Goal: Task Accomplishment & Management: Use online tool/utility

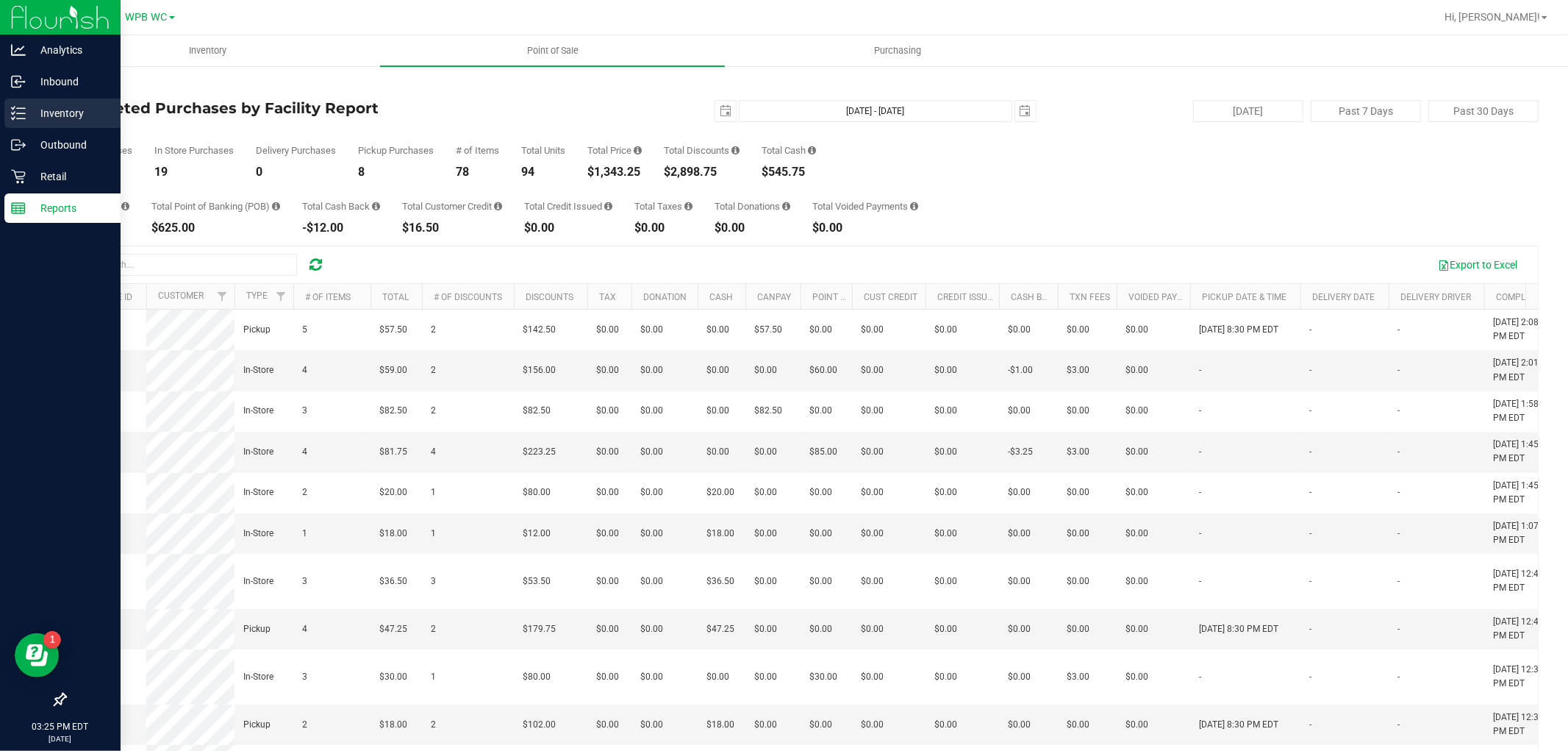
click at [45, 120] on p "Inventory" at bounding box center [69, 113] width 88 height 18
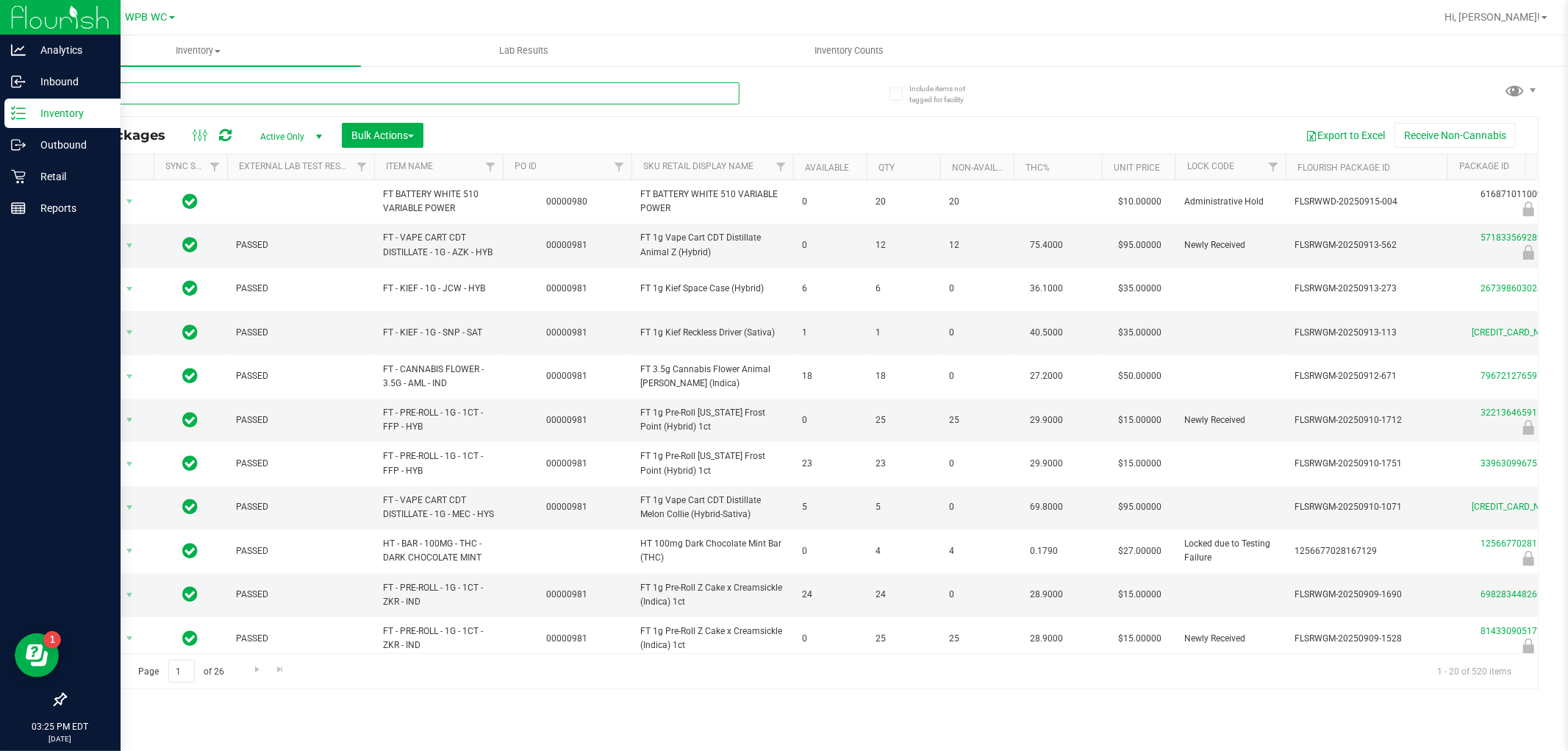
click at [123, 92] on input "text" at bounding box center [402, 94] width 675 height 22
paste input "SN250728DC1-0804"
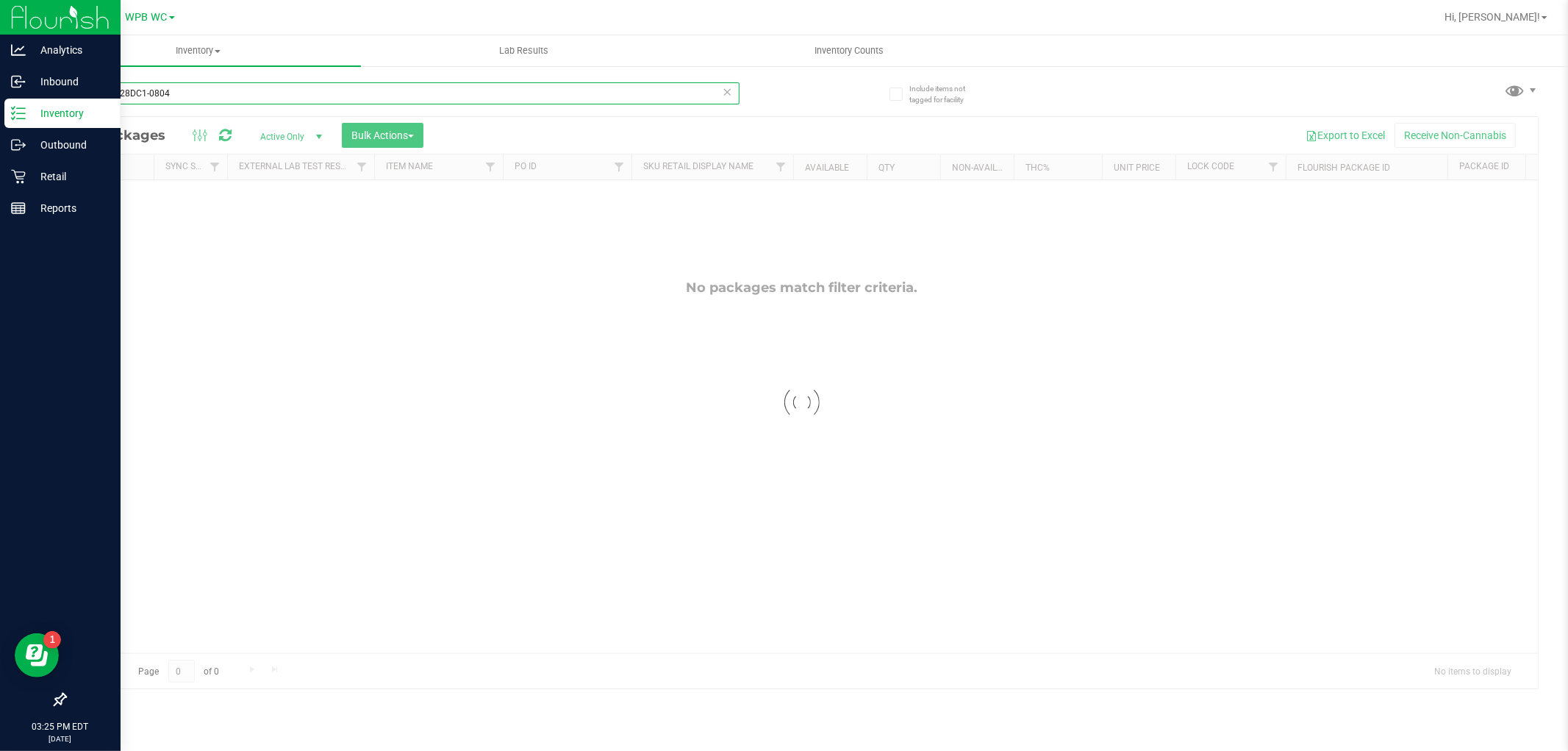
type input "SN250728DC1-0804"
click at [374, 392] on div "No packages match filter criteria." at bounding box center [802, 466] width 1472 height 573
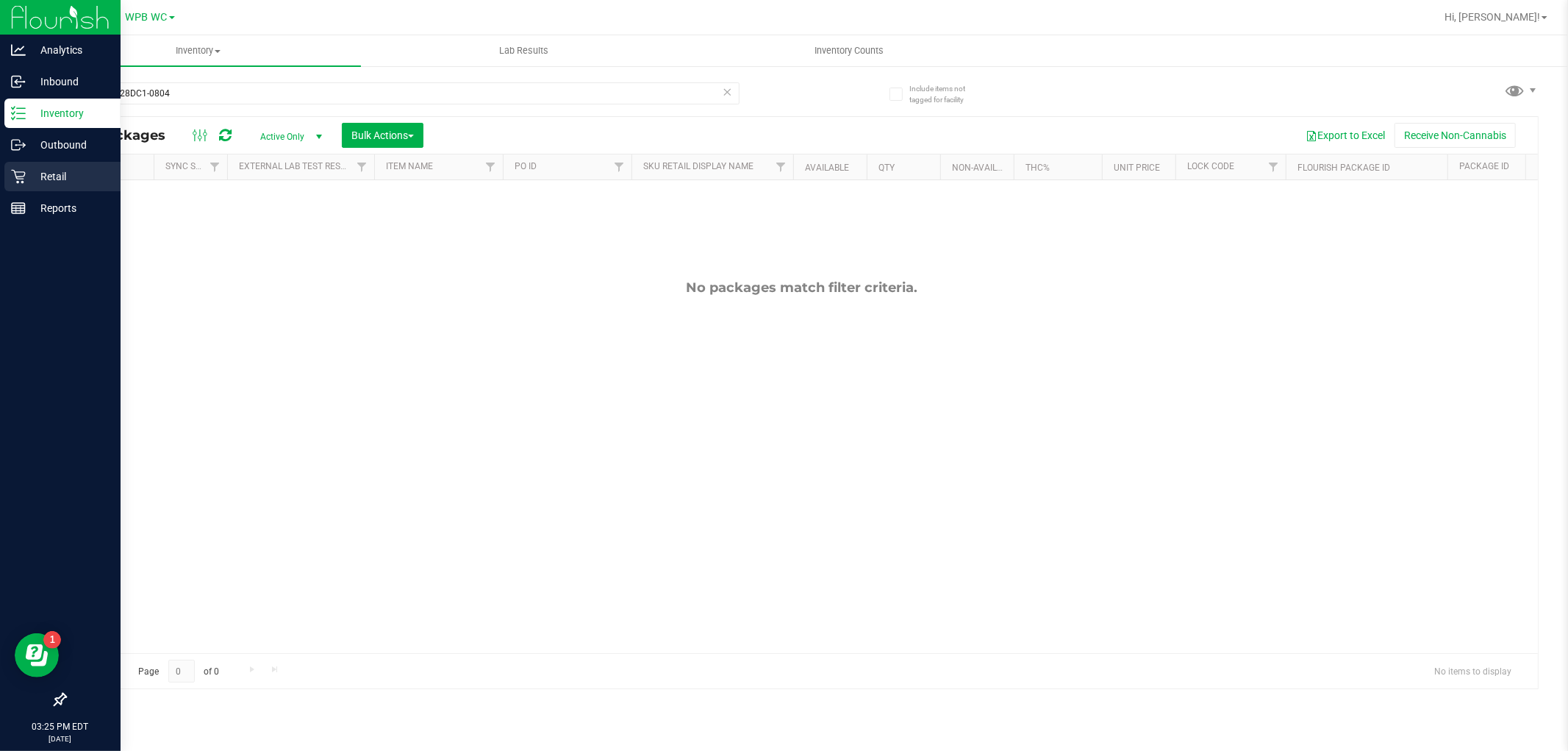
click at [24, 184] on div "Retail" at bounding box center [62, 177] width 116 height 29
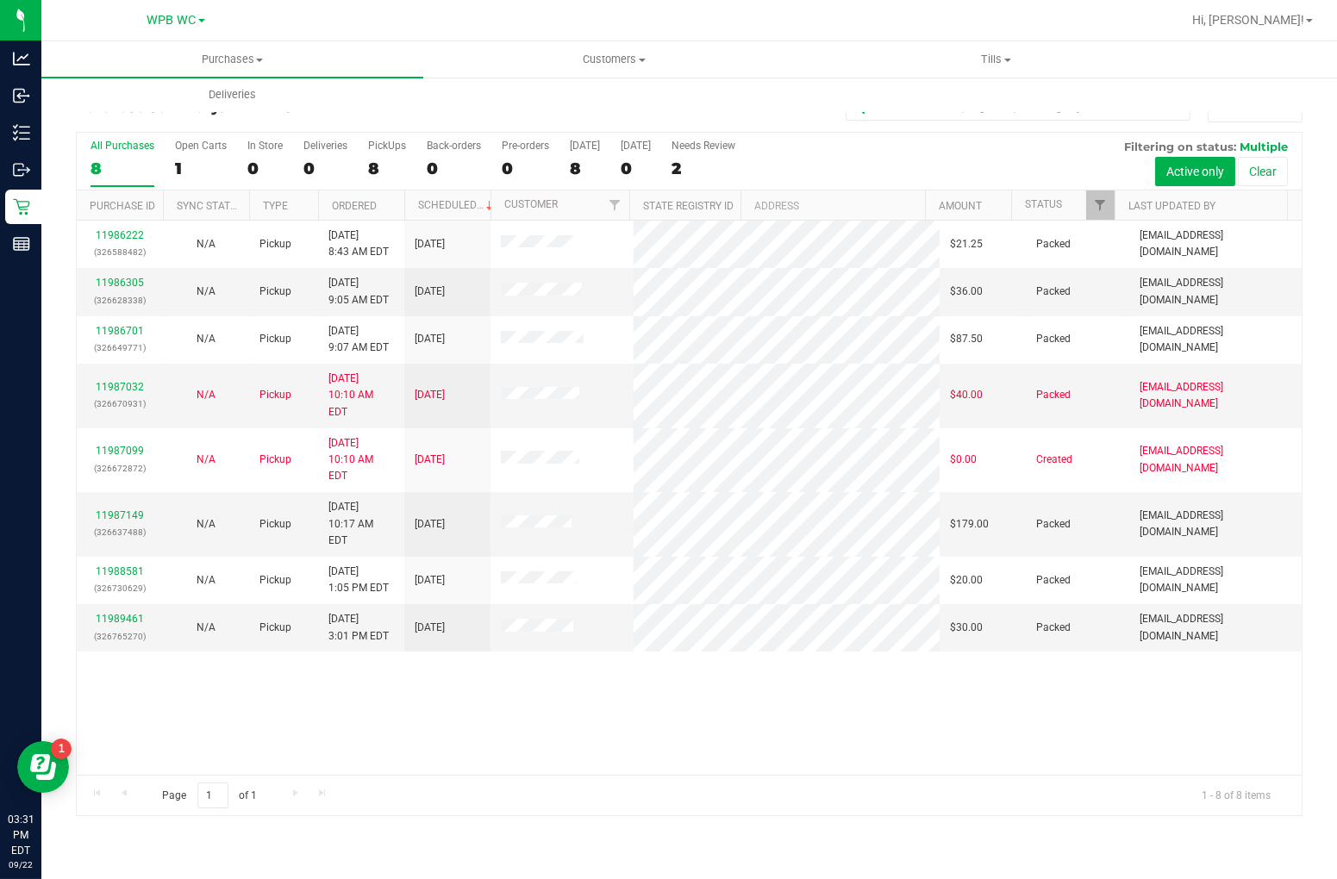
click at [716, 710] on div "11986222 (326588482) N/A Pickup [DATE] 8:43 AM EDT 9/22/2025 $21.25 Packed [EMA…" at bounding box center [689, 498] width 1225 height 554
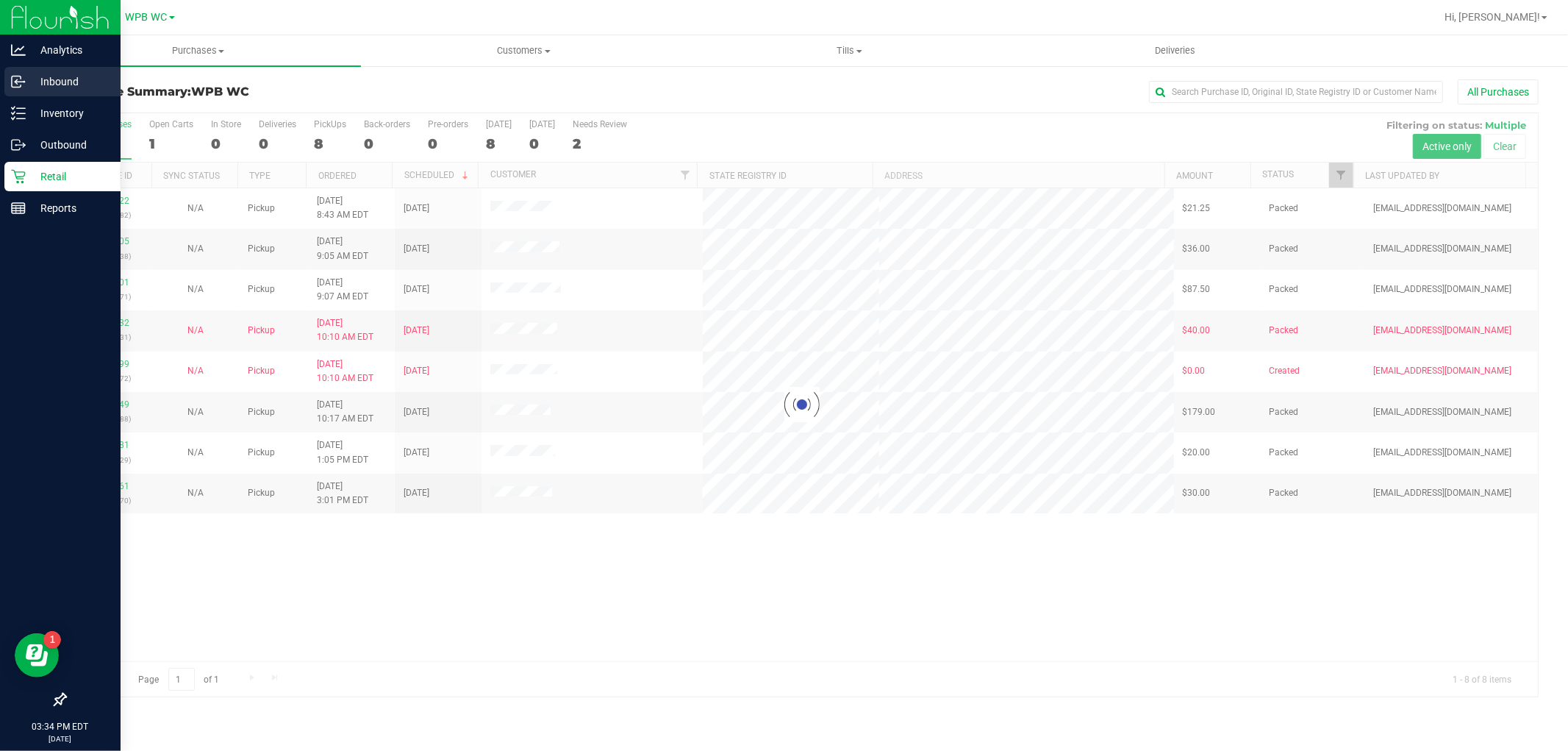
click at [37, 86] on p "Inbound" at bounding box center [69, 81] width 88 height 18
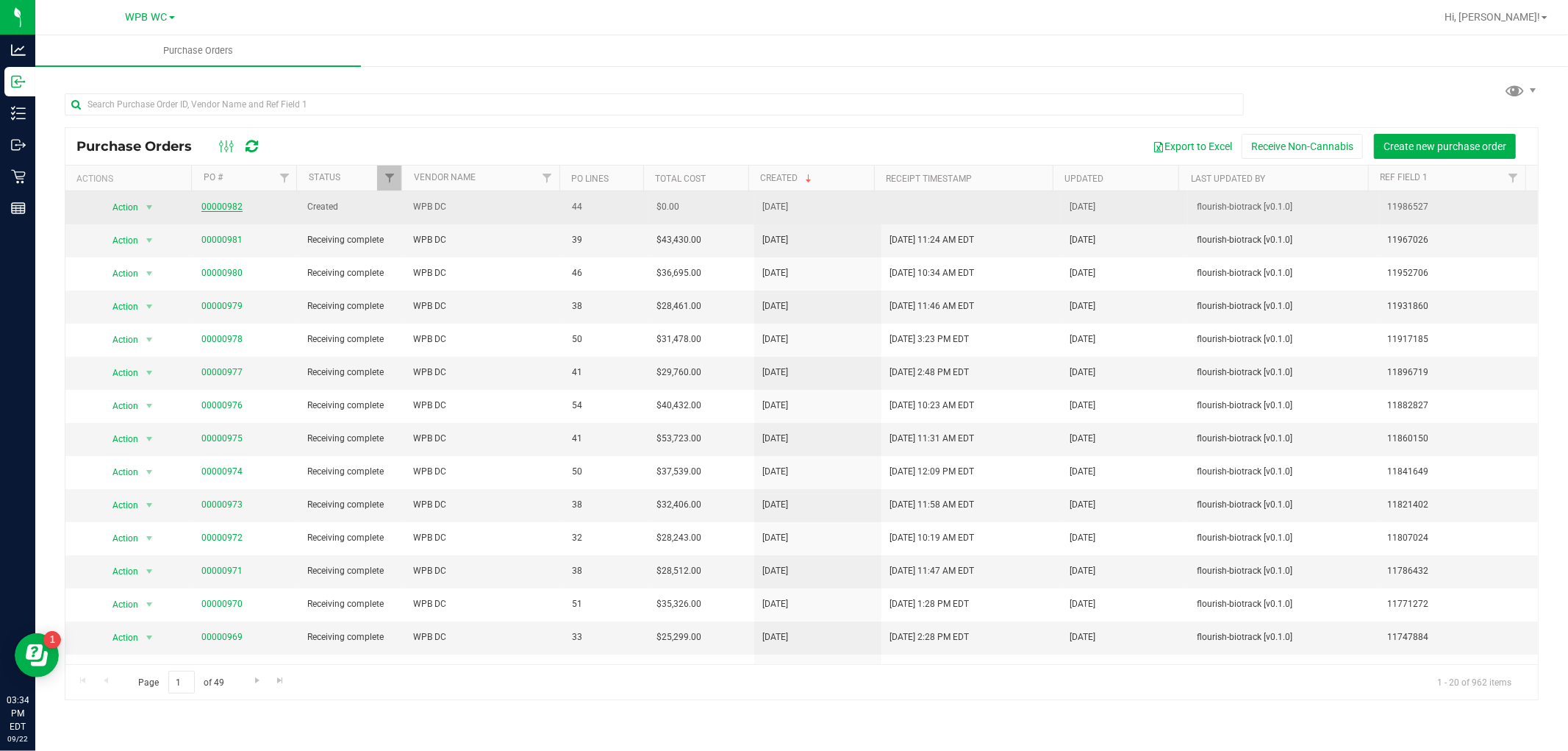
click at [211, 206] on link "00000982" at bounding box center [222, 207] width 41 height 10
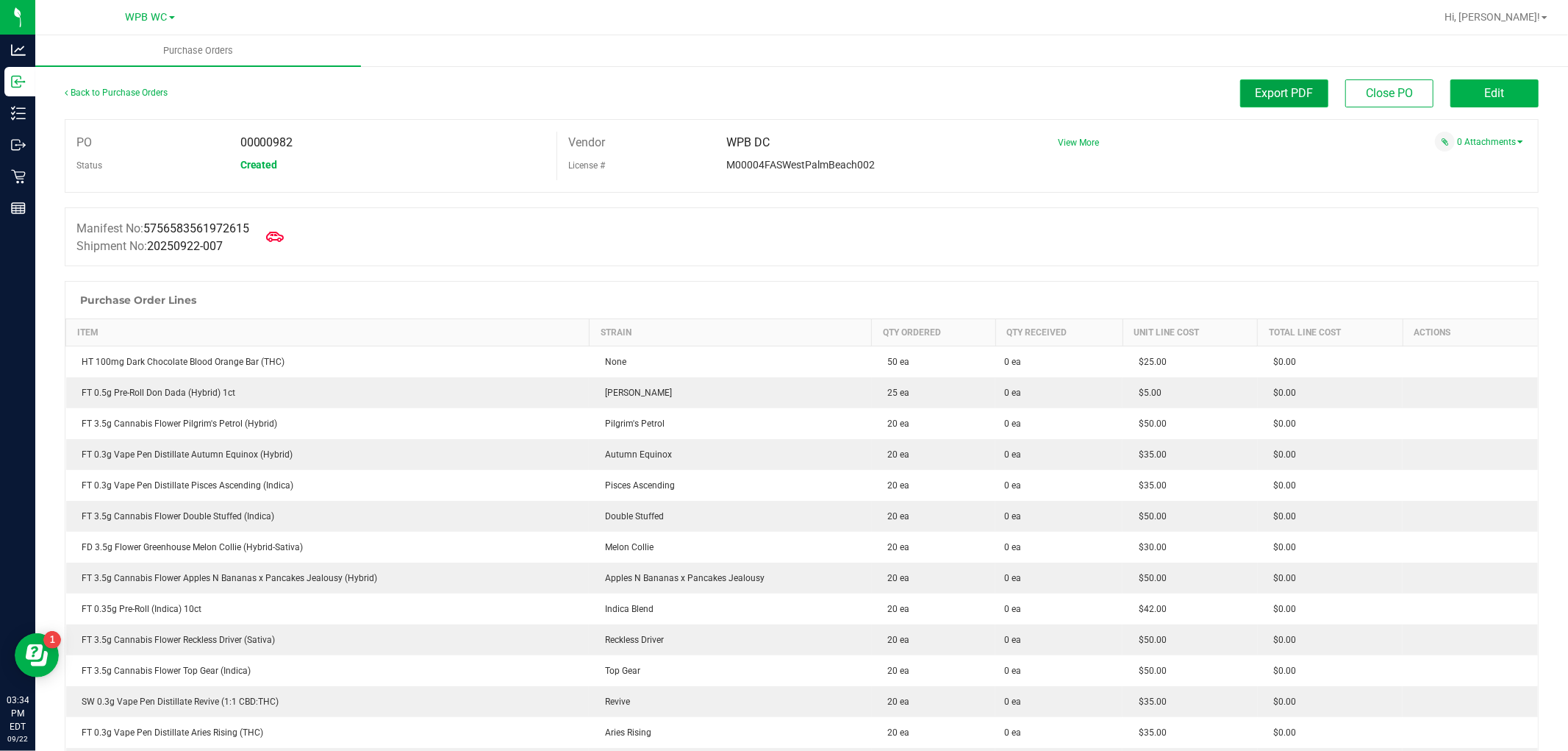
click at [1300, 98] on span "Export PDF" at bounding box center [1285, 93] width 58 height 14
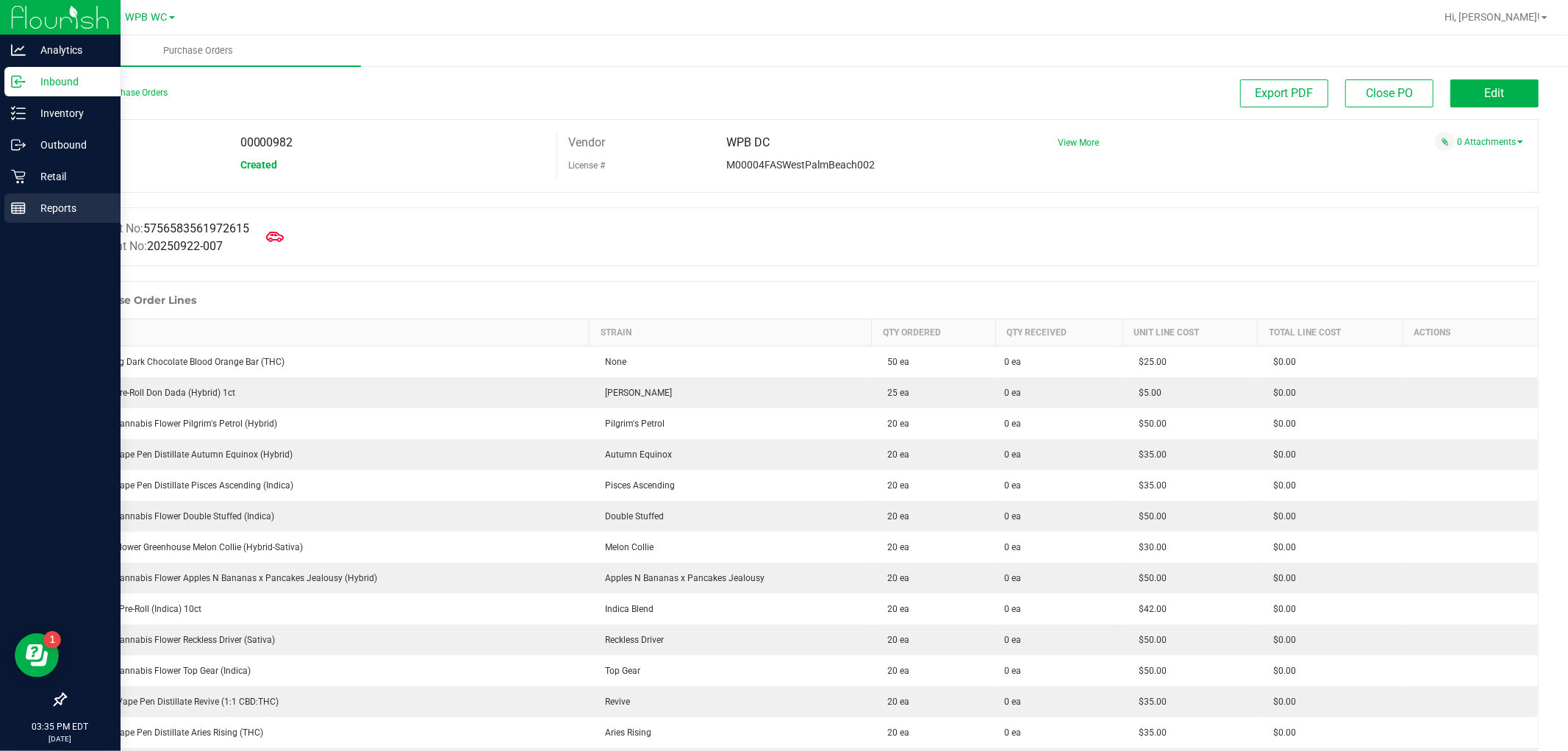
click at [49, 206] on p "Reports" at bounding box center [69, 208] width 88 height 18
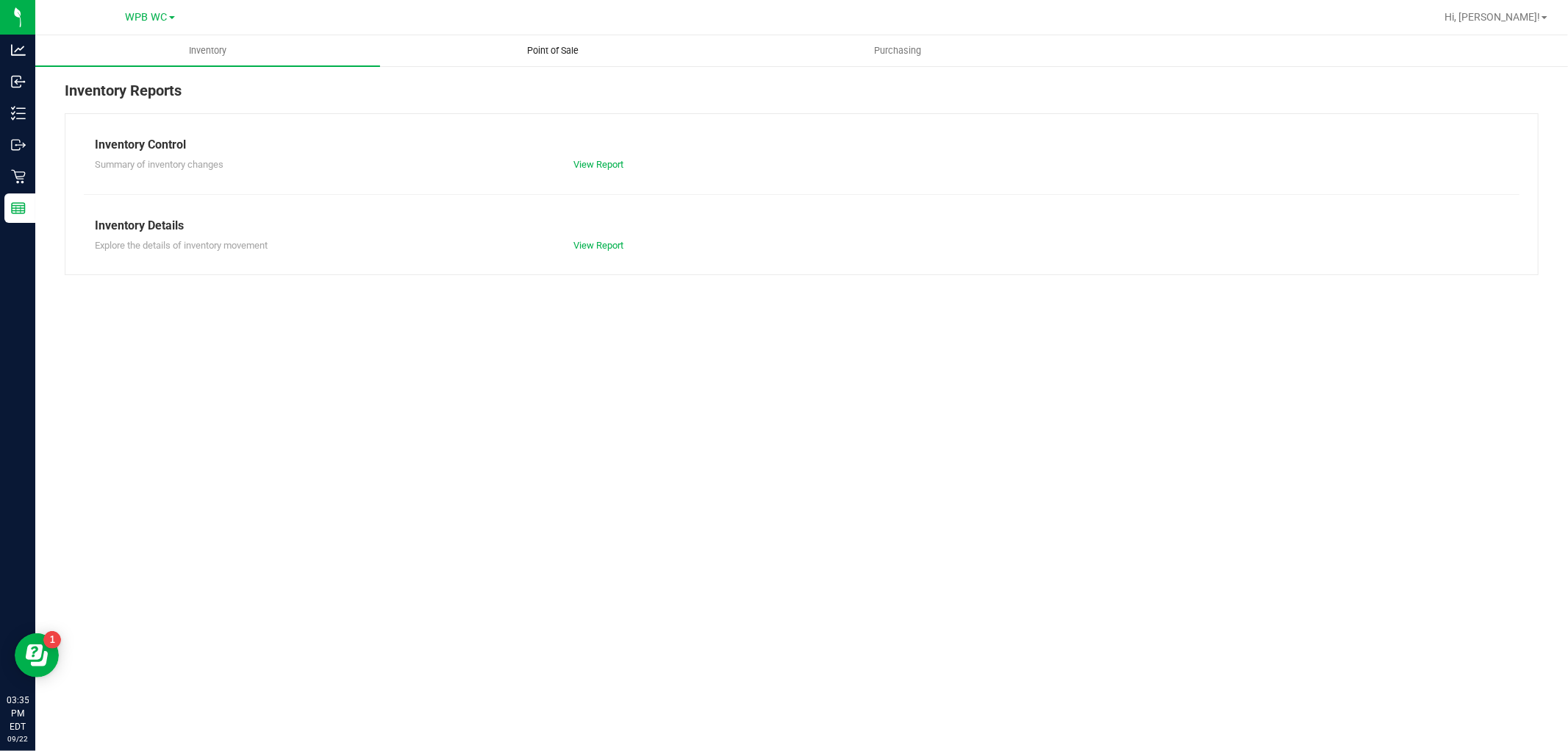
click at [556, 36] on uib-tab-heading "Point of Sale" at bounding box center [552, 50] width 343 height 29
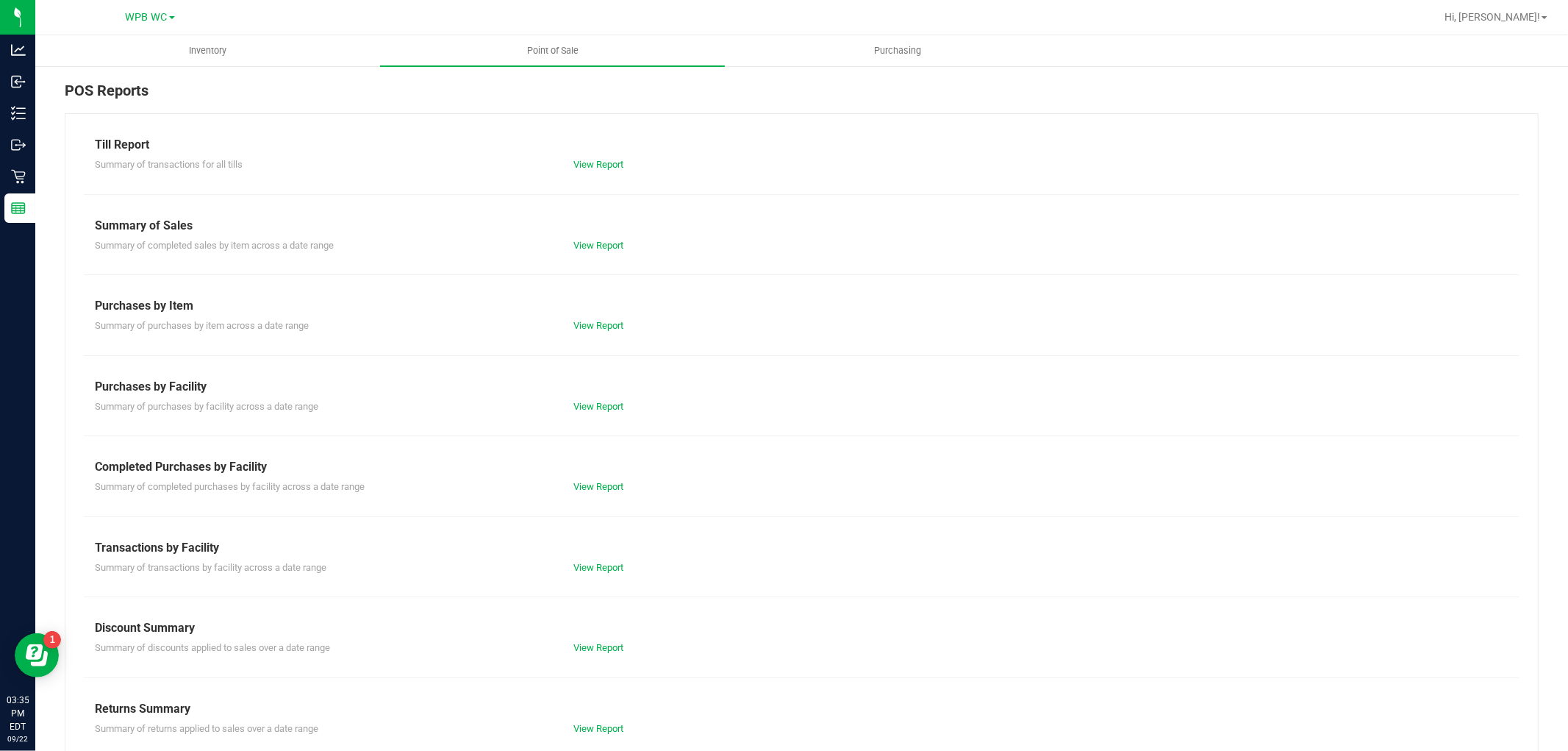
click at [590, 496] on div "Till Report Summary of transactions for all tills View Report Summary of Sales …" at bounding box center [802, 436] width 1474 height 645
click at [589, 488] on link "View Report" at bounding box center [598, 486] width 50 height 11
